Goal: Check status

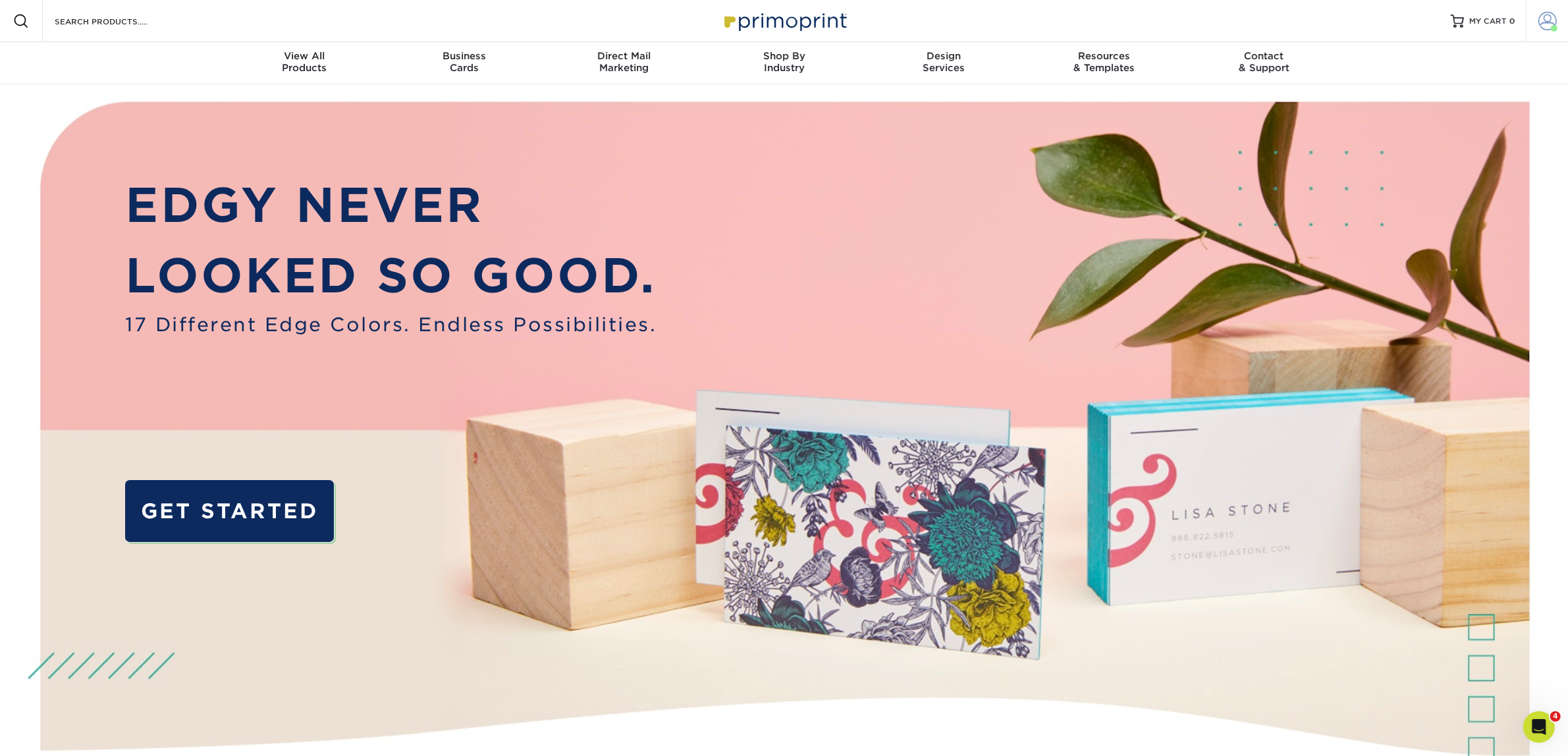
click at [1543, 31] on link "Account" at bounding box center [1547, 21] width 42 height 42
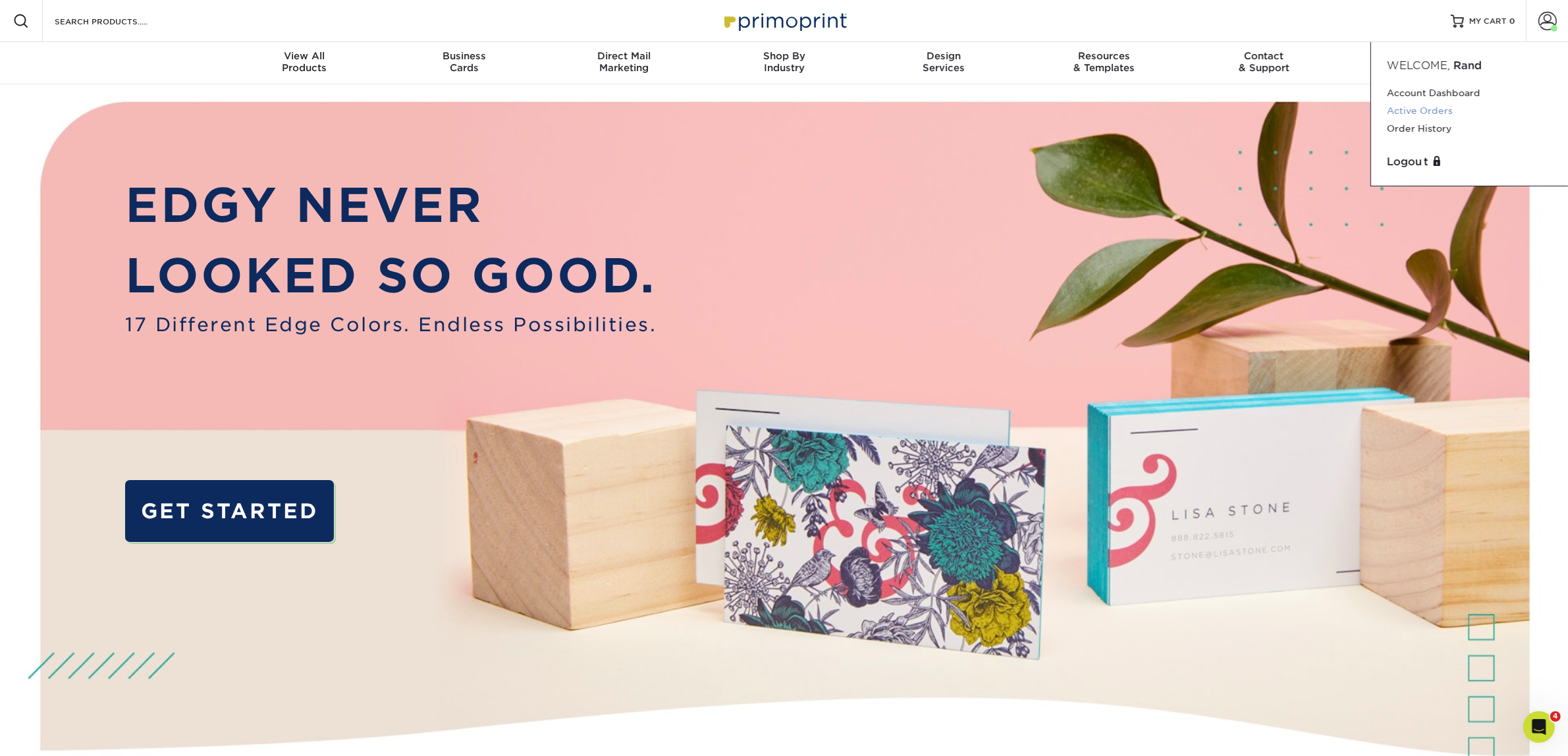
click at [1414, 107] on link "Active Orders" at bounding box center [1469, 111] width 165 height 18
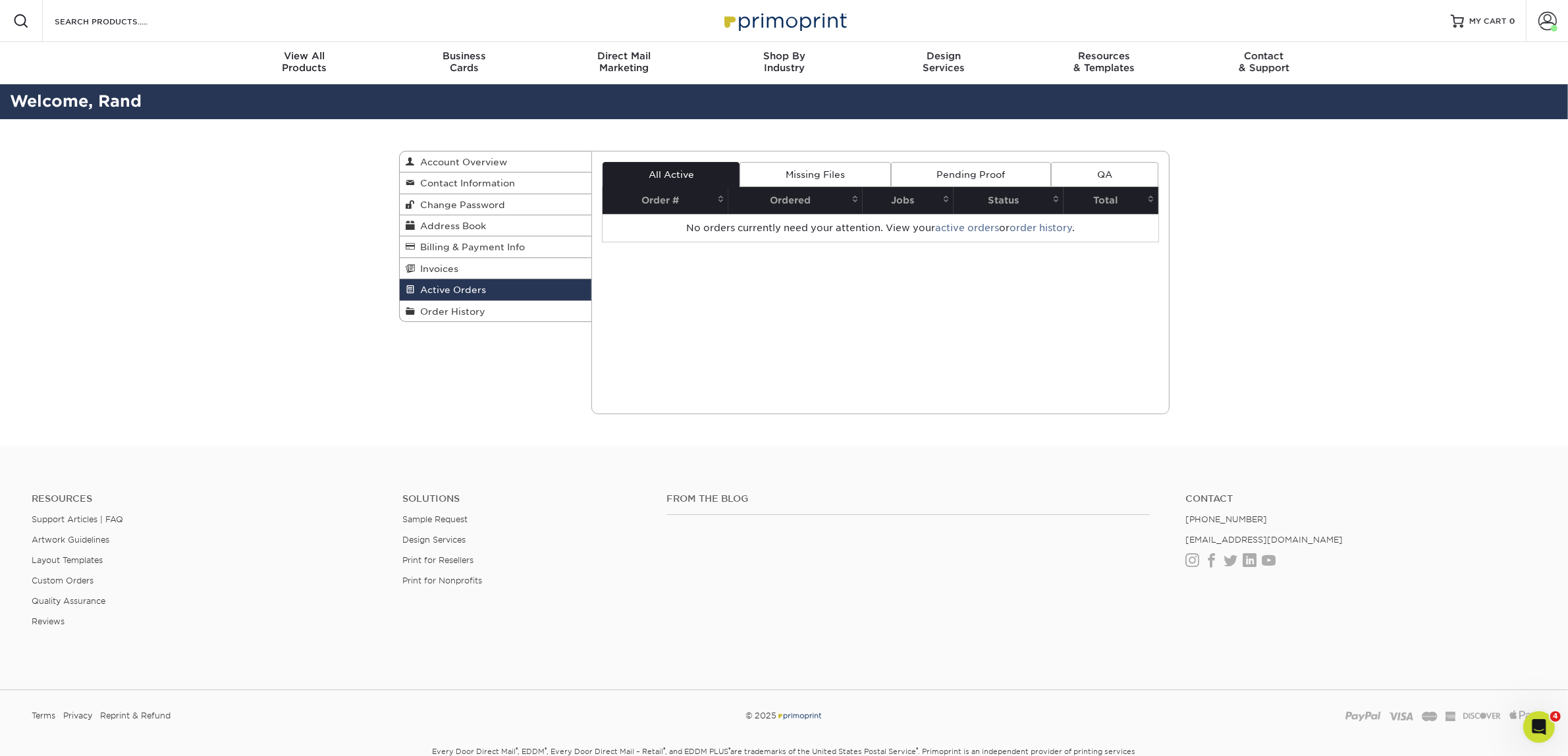
click at [800, 182] on link "Missing Files" at bounding box center [814, 174] width 151 height 25
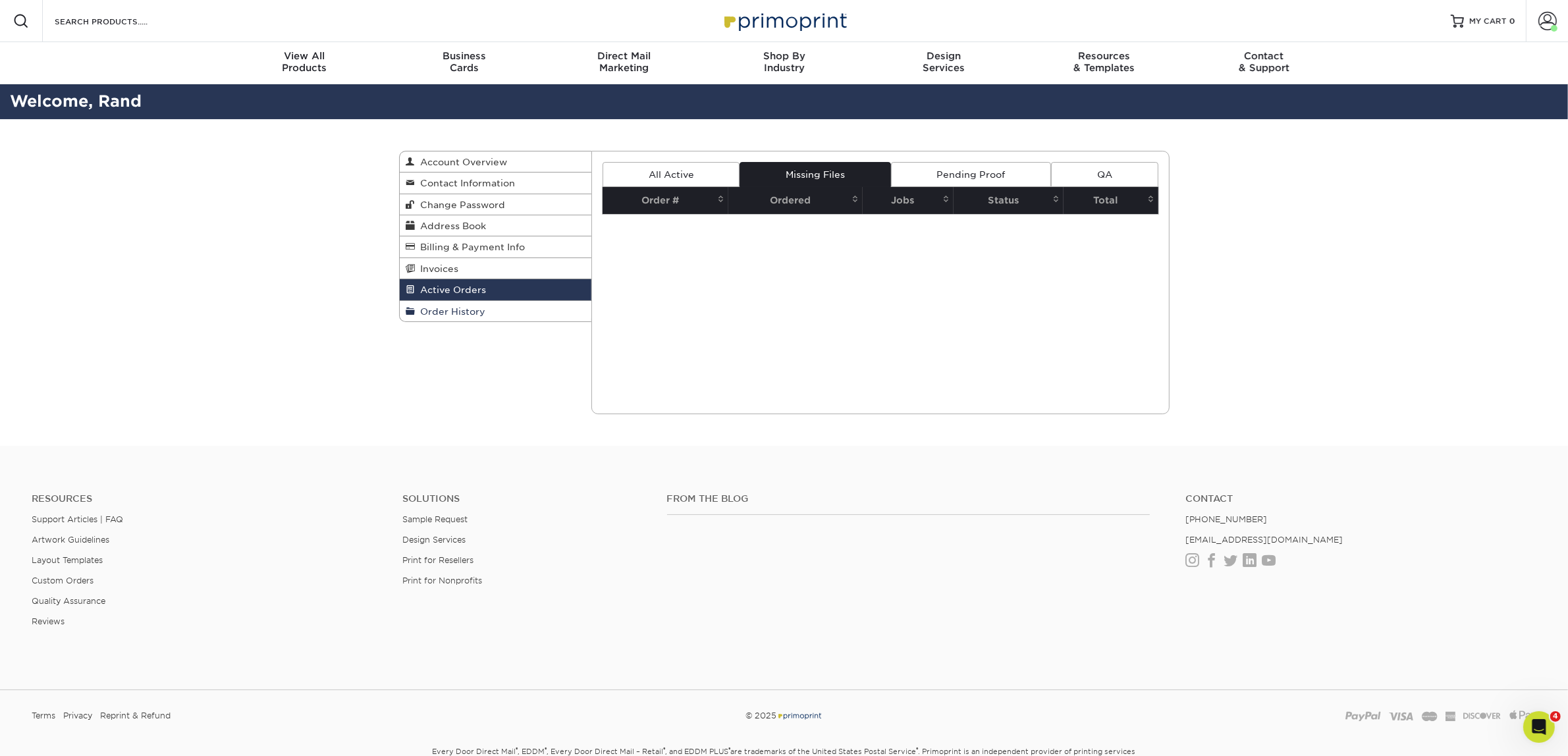
click at [459, 307] on link "Order History" at bounding box center [496, 311] width 193 height 21
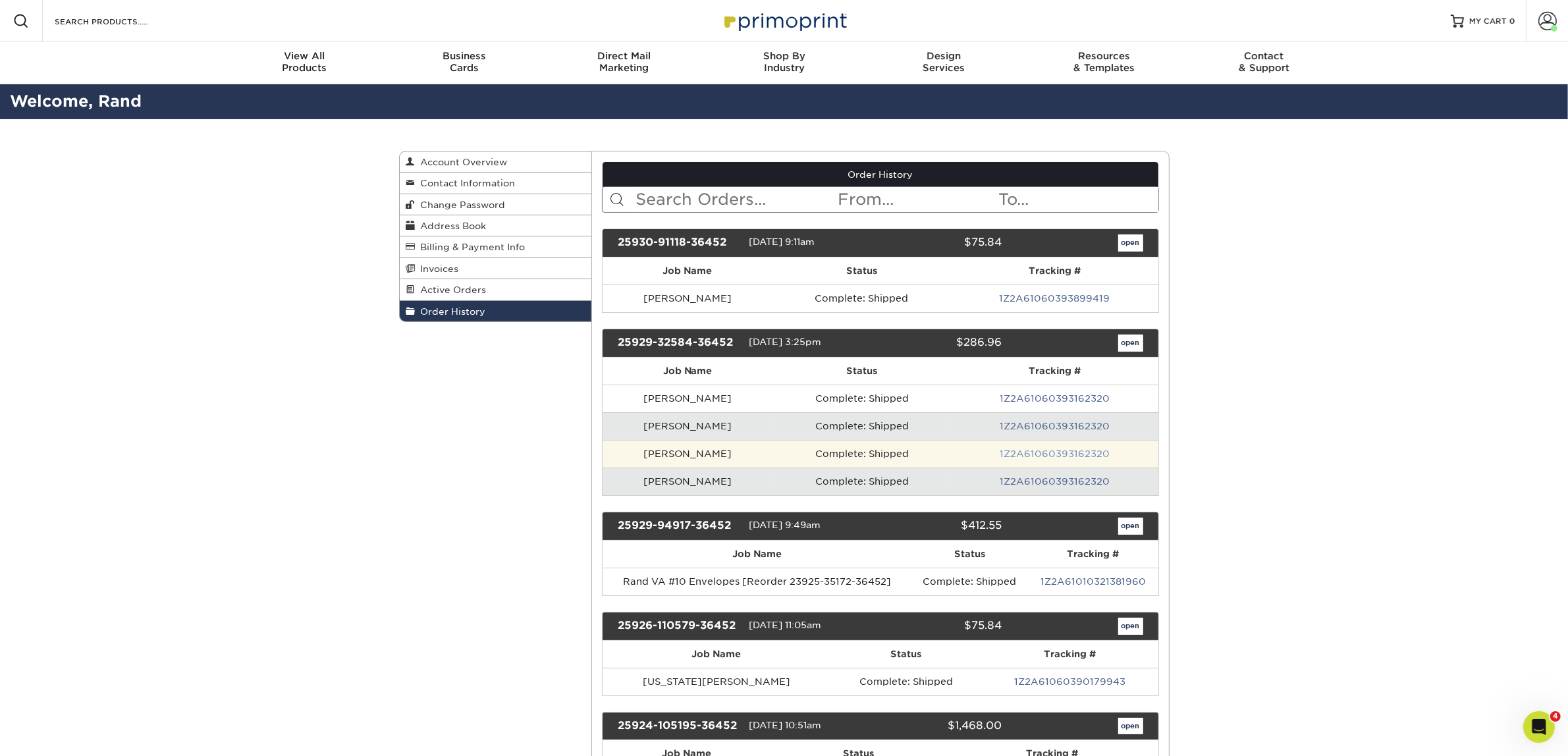
click at [1029, 459] on link "1Z2A61060393162320" at bounding box center [1055, 454] width 110 height 11
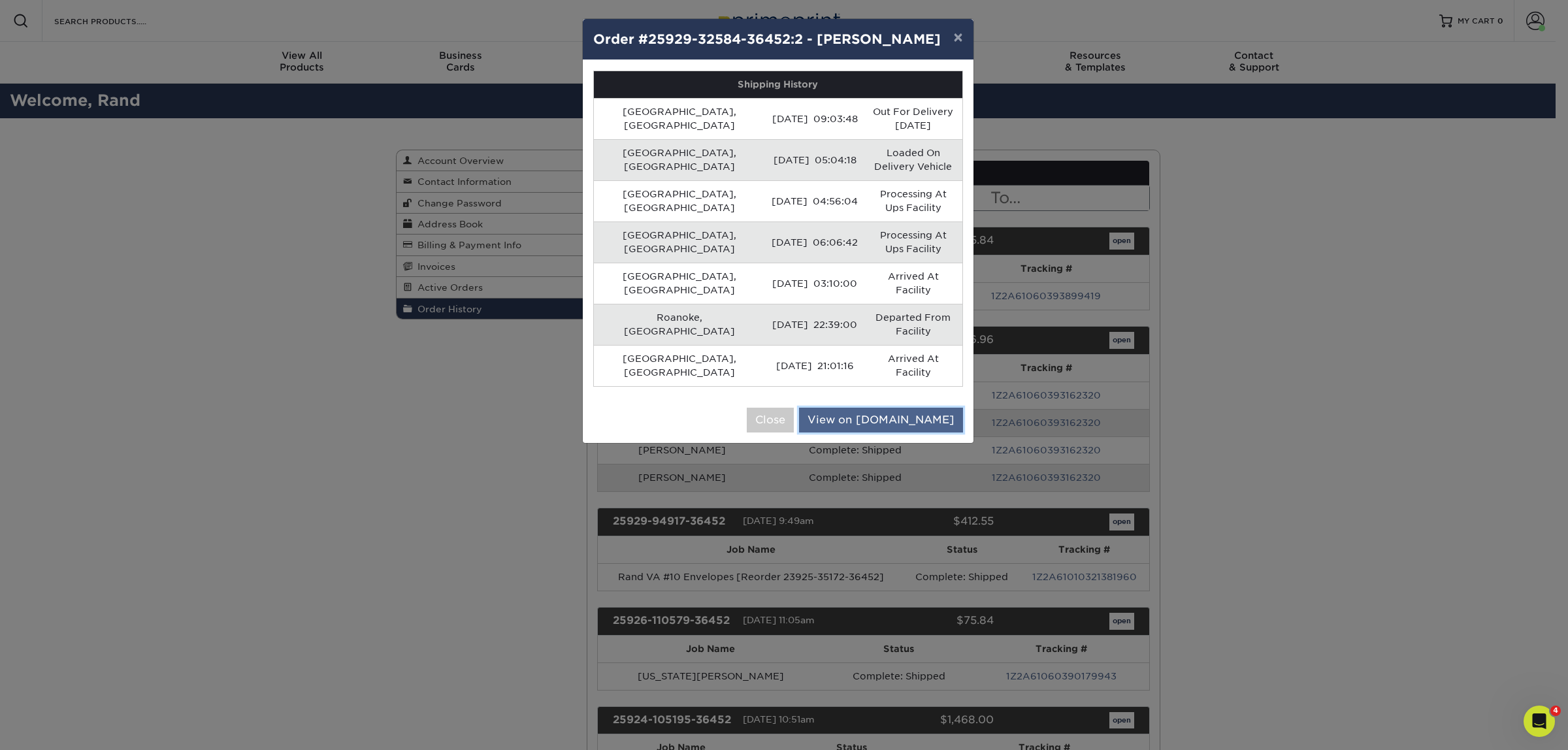
click at [864, 408] on link "View on [DOMAIN_NAME]" at bounding box center [881, 420] width 164 height 25
